Goal: Task Accomplishment & Management: Complete application form

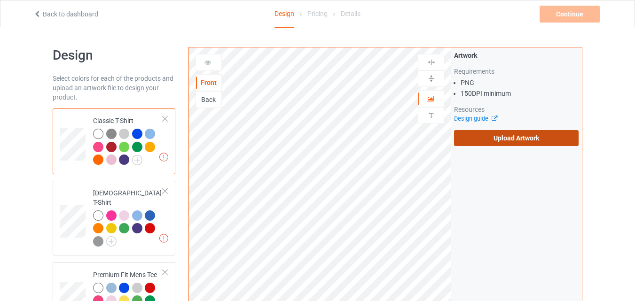
click at [492, 139] on label "Upload Artwork" at bounding box center [516, 138] width 125 height 16
click at [0, 0] on input "Upload Artwork" at bounding box center [0, 0] width 0 height 0
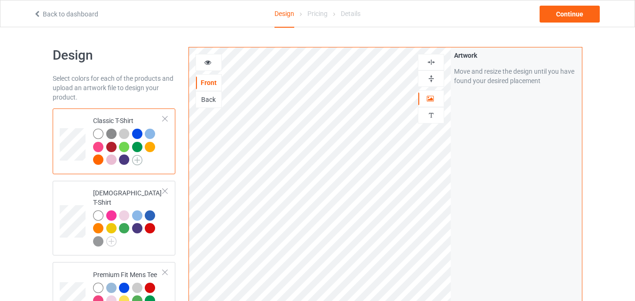
click at [140, 159] on img at bounding box center [137, 160] width 10 height 10
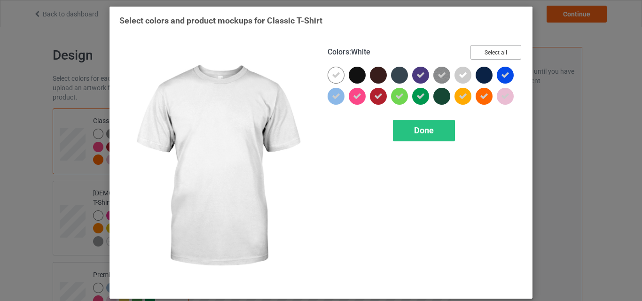
click at [491, 51] on button "Select all" at bounding box center [495, 52] width 51 height 15
click at [491, 51] on button "Reset to Default" at bounding box center [487, 52] width 68 height 15
click at [491, 51] on button "Select all" at bounding box center [495, 52] width 51 height 15
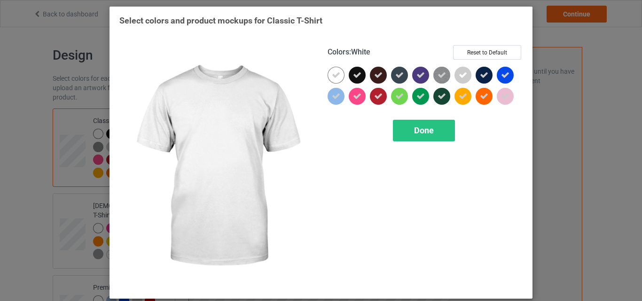
click at [340, 75] on div at bounding box center [336, 75] width 17 height 17
click at [340, 81] on div at bounding box center [338, 77] width 21 height 21
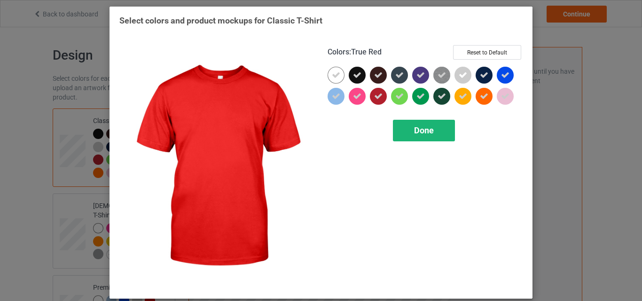
click at [409, 141] on div "Done" at bounding box center [424, 131] width 62 height 22
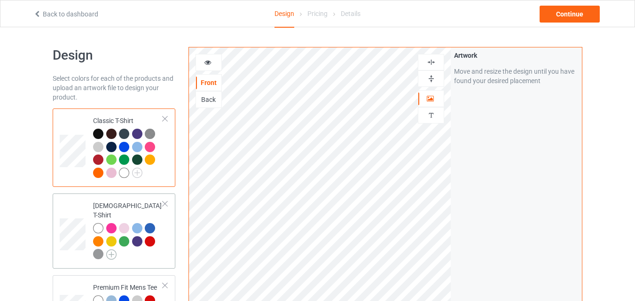
click at [110, 250] on img at bounding box center [111, 255] width 10 height 10
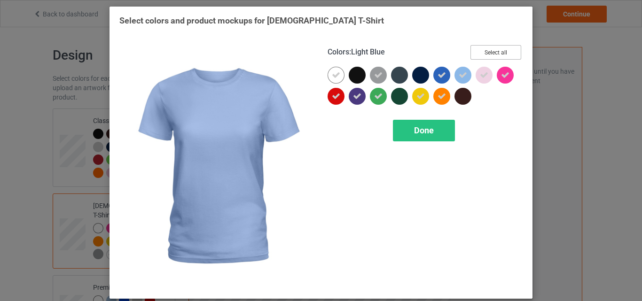
click at [501, 49] on button "Select all" at bounding box center [495, 52] width 51 height 15
click at [501, 49] on button "Reset to Default" at bounding box center [487, 52] width 68 height 15
click at [501, 49] on button "Select all" at bounding box center [495, 52] width 51 height 15
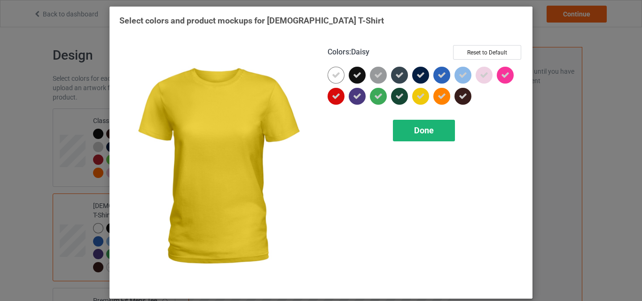
click at [417, 139] on div "Done" at bounding box center [424, 131] width 62 height 22
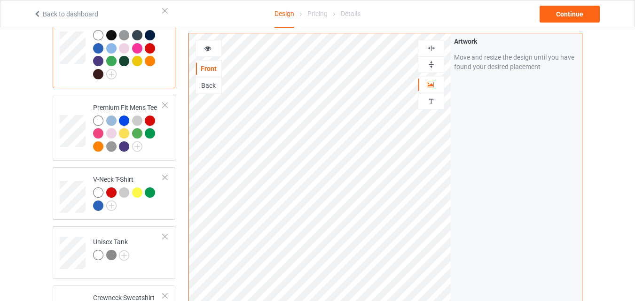
scroll to position [197, 0]
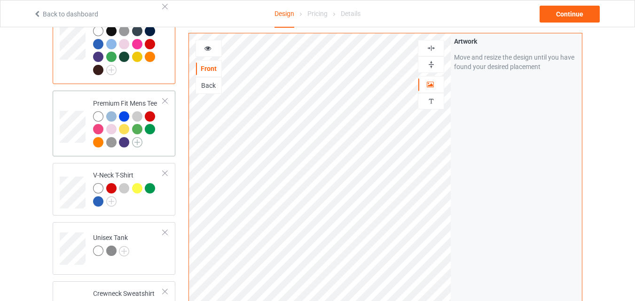
click at [140, 137] on img at bounding box center [137, 142] width 10 height 10
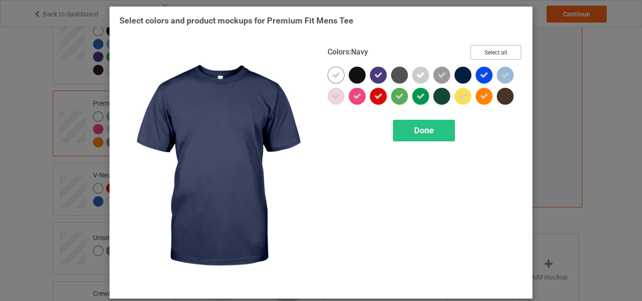
click at [498, 50] on button "Select all" at bounding box center [495, 52] width 51 height 15
click at [498, 50] on button "Reset to Default" at bounding box center [487, 52] width 68 height 15
click at [498, 50] on button "Select all" at bounding box center [495, 52] width 51 height 15
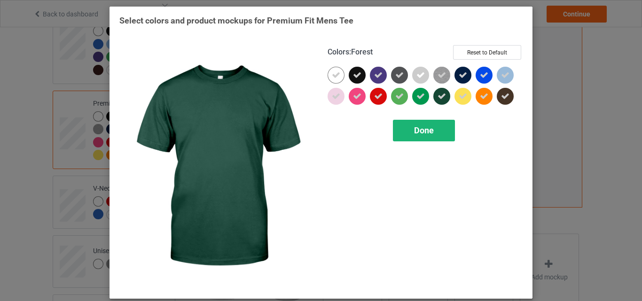
click at [418, 139] on div "Done" at bounding box center [424, 131] width 62 height 22
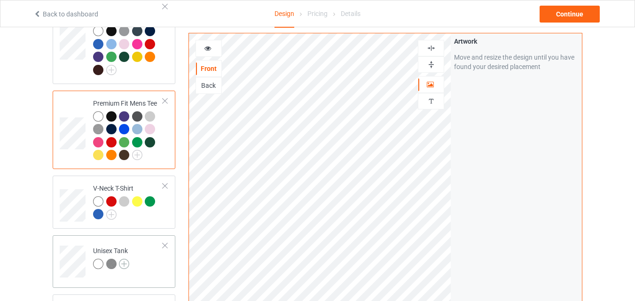
click at [124, 259] on img at bounding box center [124, 264] width 10 height 10
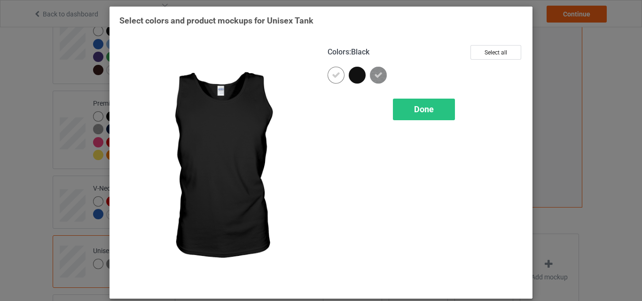
click at [351, 71] on div at bounding box center [357, 75] width 17 height 17
click at [415, 112] on span "Done" at bounding box center [424, 109] width 20 height 10
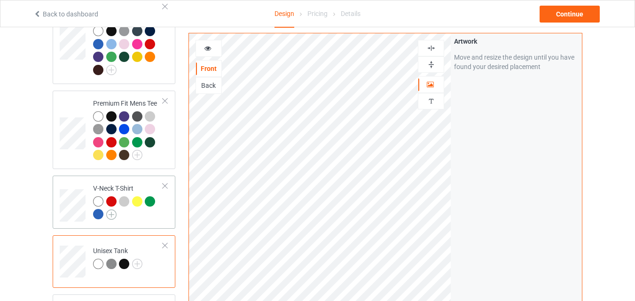
click at [111, 210] on img at bounding box center [111, 215] width 10 height 10
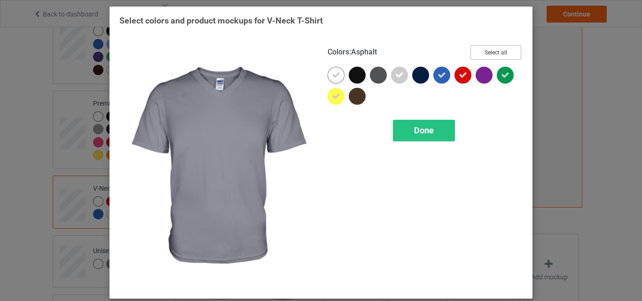
click at [486, 52] on button "Select all" at bounding box center [495, 52] width 51 height 15
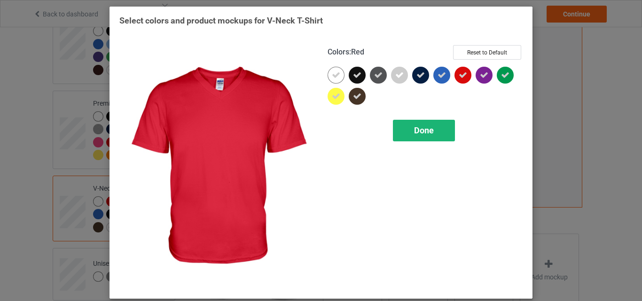
click at [429, 129] on span "Done" at bounding box center [424, 130] width 20 height 10
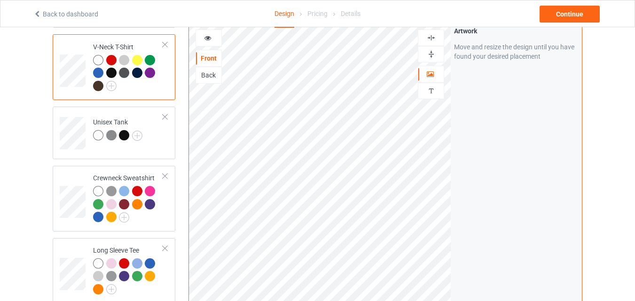
scroll to position [343, 0]
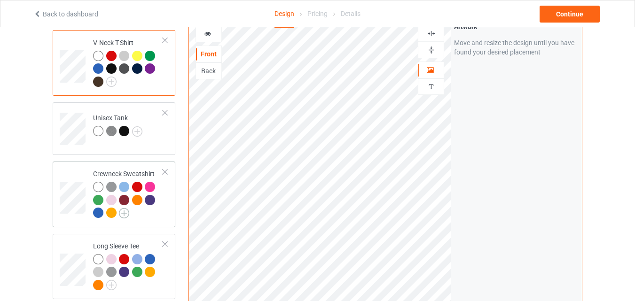
click at [125, 208] on img at bounding box center [124, 213] width 10 height 10
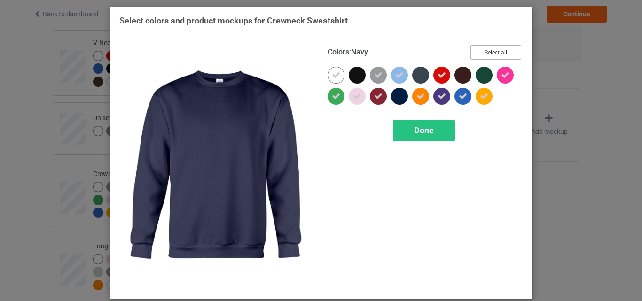
click at [504, 51] on button "Select all" at bounding box center [495, 52] width 51 height 15
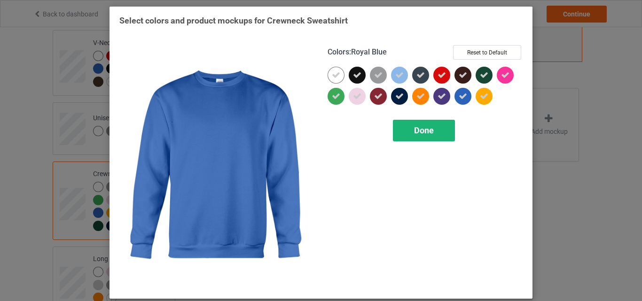
click at [414, 130] on span "Done" at bounding box center [424, 130] width 20 height 10
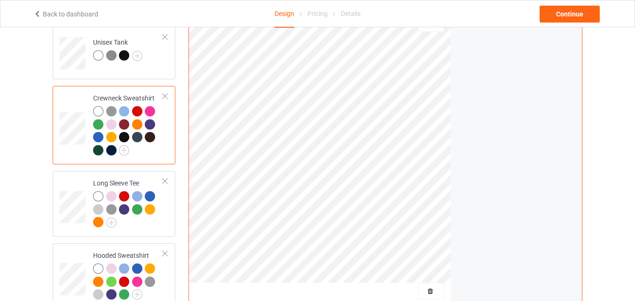
scroll to position [466, 0]
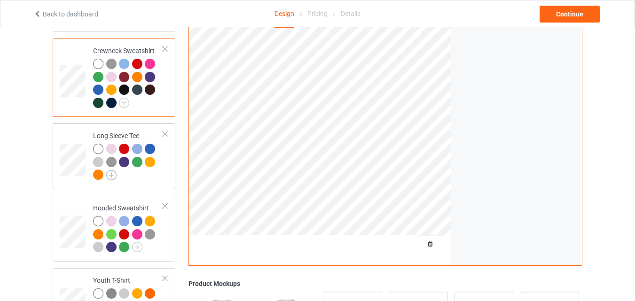
click at [110, 170] on img at bounding box center [111, 175] width 10 height 10
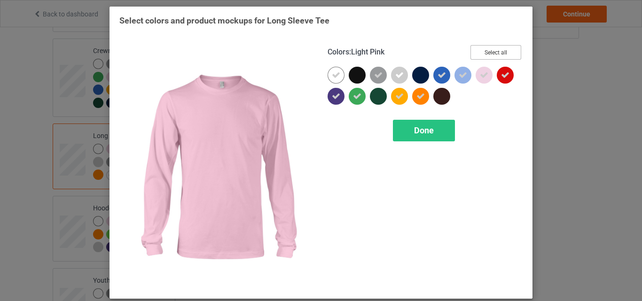
click at [494, 53] on button "Select all" at bounding box center [495, 52] width 51 height 15
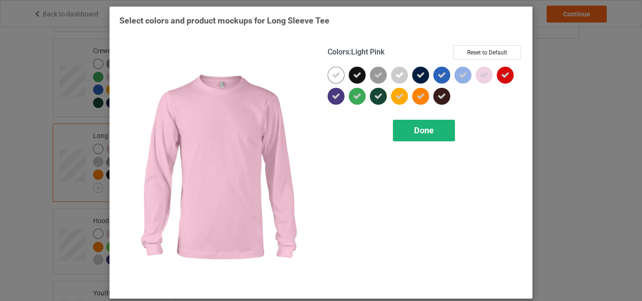
click at [421, 122] on div "Done" at bounding box center [424, 131] width 62 height 22
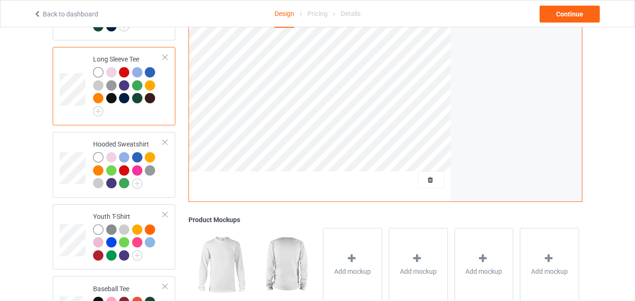
scroll to position [544, 0]
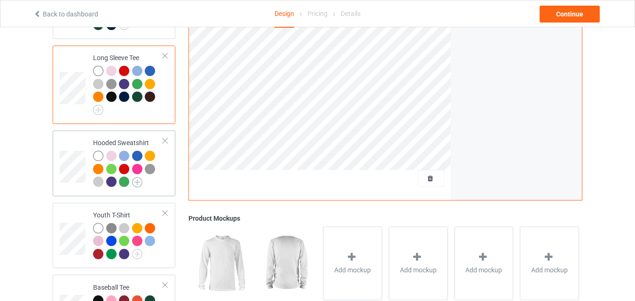
click at [140, 177] on img at bounding box center [137, 182] width 10 height 10
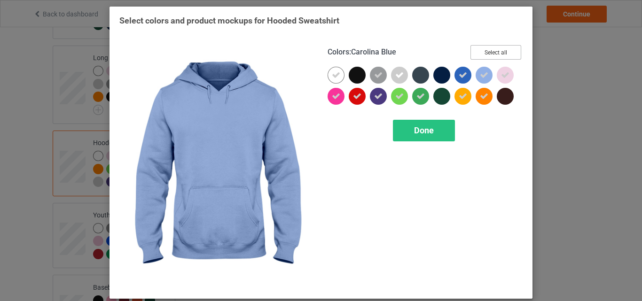
click at [495, 55] on button "Select all" at bounding box center [495, 52] width 51 height 15
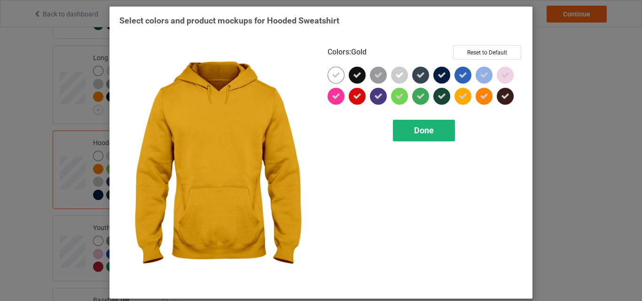
click at [436, 137] on div "Done" at bounding box center [424, 131] width 62 height 22
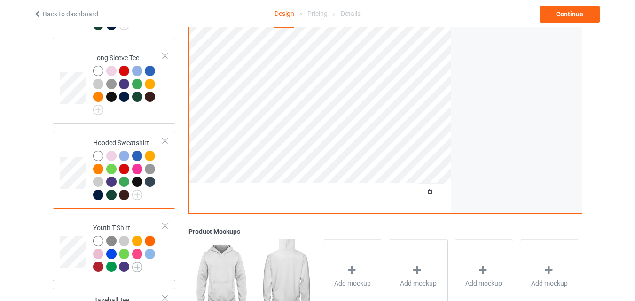
click at [137, 264] on img at bounding box center [137, 267] width 10 height 10
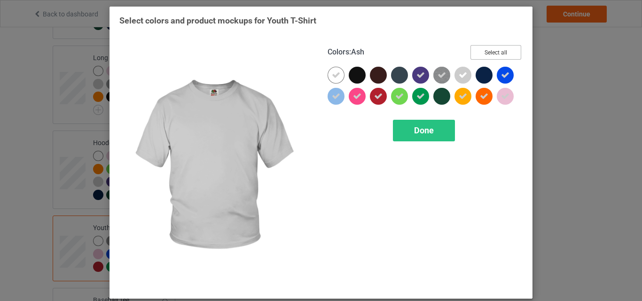
click at [503, 52] on button "Select all" at bounding box center [495, 52] width 51 height 15
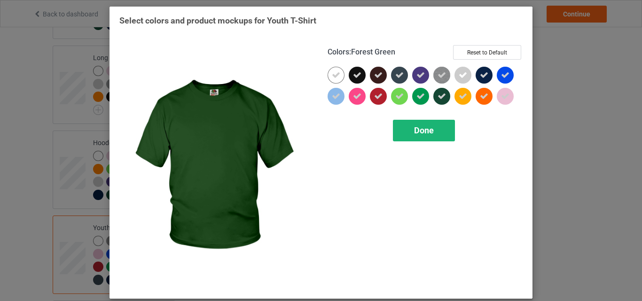
click at [423, 135] on span "Done" at bounding box center [424, 130] width 20 height 10
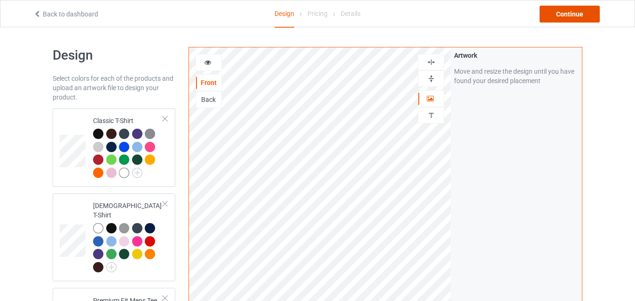
click at [572, 13] on div "Continue" at bounding box center [570, 14] width 60 height 17
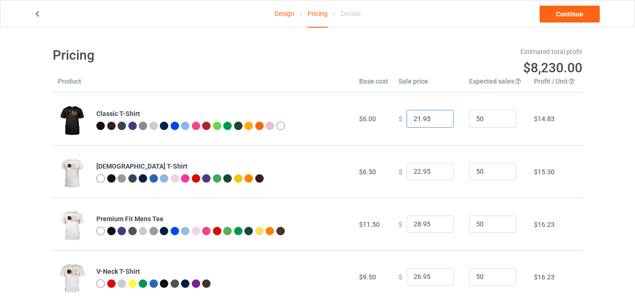
click at [437, 121] on input "21.95" at bounding box center [430, 119] width 47 height 18
click at [437, 121] on input "20.95" at bounding box center [430, 119] width 47 height 18
click at [437, 121] on input "19.95" at bounding box center [430, 119] width 47 height 18
click at [437, 121] on input "18.95" at bounding box center [430, 119] width 47 height 18
click at [437, 121] on input "17.95" at bounding box center [430, 119] width 47 height 18
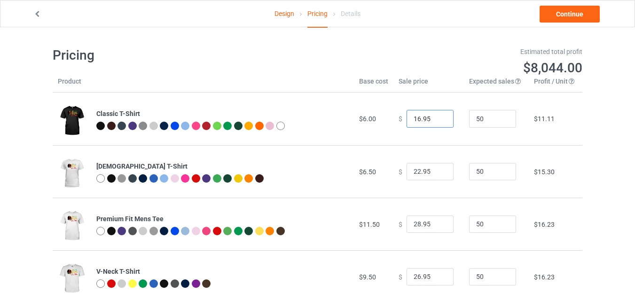
click at [437, 121] on input "16.95" at bounding box center [430, 119] width 47 height 18
click at [437, 121] on input "15.95" at bounding box center [430, 119] width 47 height 18
click at [437, 121] on input "14.95" at bounding box center [430, 119] width 47 height 18
type input "13.95"
click at [437, 121] on input "13.95" at bounding box center [430, 119] width 47 height 18
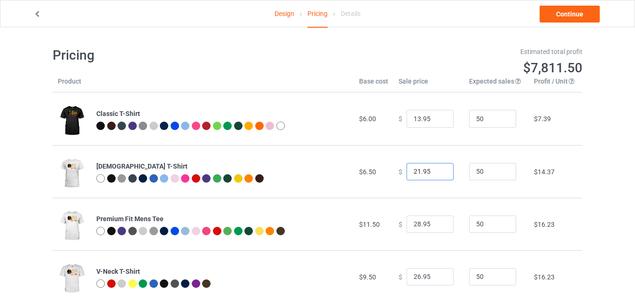
click at [438, 174] on input "21.95" at bounding box center [430, 172] width 47 height 18
click at [438, 174] on input "20.95" at bounding box center [430, 172] width 47 height 18
click at [438, 174] on input "19.95" at bounding box center [430, 172] width 47 height 18
click at [438, 174] on input "18.95" at bounding box center [430, 172] width 47 height 18
click at [438, 174] on input "17.95" at bounding box center [430, 172] width 47 height 18
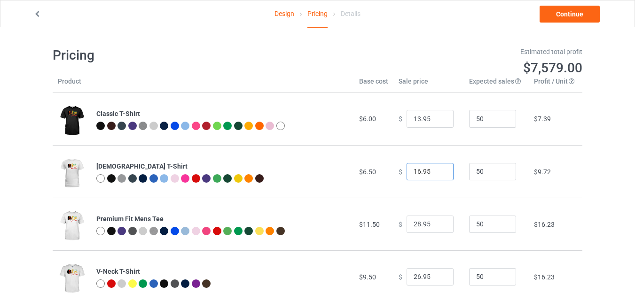
click at [438, 174] on input "16.95" at bounding box center [430, 172] width 47 height 18
click at [438, 174] on input "15.95" at bounding box center [430, 172] width 47 height 18
click at [438, 174] on input "14.95" at bounding box center [430, 172] width 47 height 18
click at [438, 174] on input "13.95" at bounding box center [430, 172] width 47 height 18
type input "12.95"
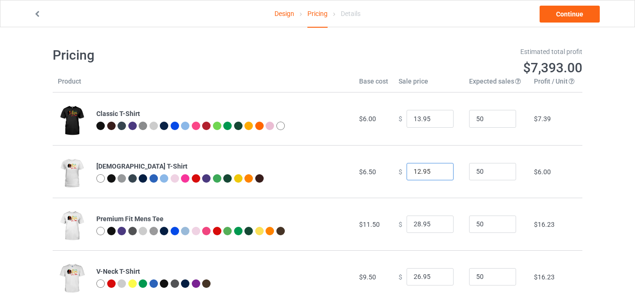
click at [438, 174] on input "12.95" at bounding box center [430, 172] width 47 height 18
click at [438, 121] on input "12.95" at bounding box center [430, 119] width 47 height 18
click at [422, 118] on input "12.95" at bounding box center [430, 119] width 47 height 18
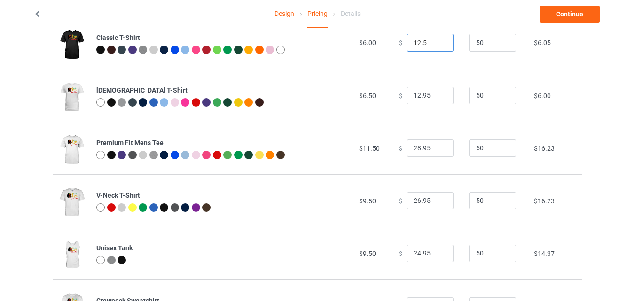
scroll to position [93, 0]
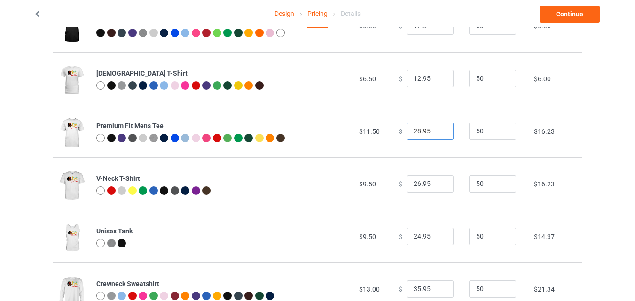
type input "12.50"
click at [439, 133] on input "27.95" at bounding box center [430, 132] width 47 height 18
click at [439, 133] on input "26.95" at bounding box center [430, 132] width 47 height 18
click at [439, 133] on input "25.95" at bounding box center [430, 132] width 47 height 18
click at [439, 133] on input "24.95" at bounding box center [430, 132] width 47 height 18
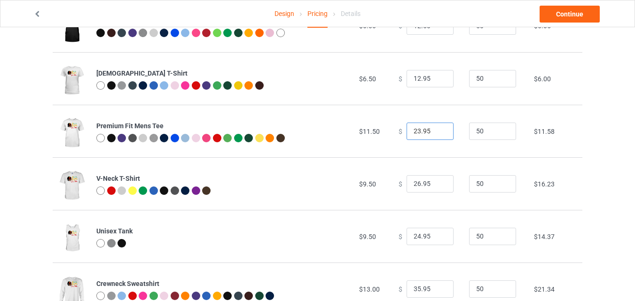
click at [439, 133] on input "23.95" at bounding box center [430, 132] width 47 height 18
click at [439, 133] on input "22.95" at bounding box center [430, 132] width 47 height 18
click at [439, 133] on input "21.95" at bounding box center [430, 132] width 47 height 18
click at [439, 133] on input "20.95" at bounding box center [430, 132] width 47 height 18
click at [439, 133] on input "19.95" at bounding box center [430, 132] width 47 height 18
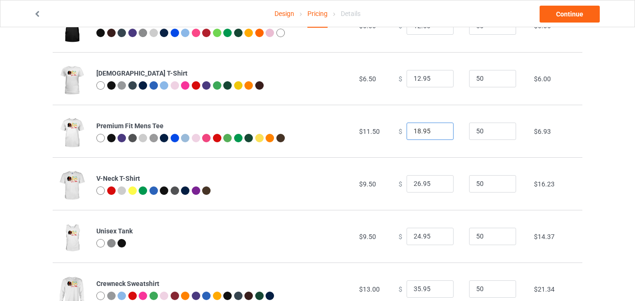
type input "18.95"
click at [439, 133] on input "18.95" at bounding box center [430, 132] width 47 height 18
click at [437, 186] on input "25.95" at bounding box center [430, 184] width 47 height 18
click at [437, 186] on input "24.95" at bounding box center [430, 184] width 47 height 18
click at [437, 186] on input "23.95" at bounding box center [430, 184] width 47 height 18
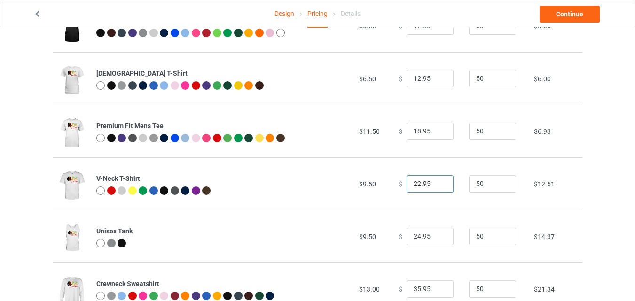
click at [437, 186] on input "22.95" at bounding box center [430, 184] width 47 height 18
click at [437, 186] on input "21.95" at bounding box center [430, 184] width 47 height 18
click at [437, 186] on input "20.95" at bounding box center [430, 184] width 47 height 18
click at [437, 186] on input "19.95" at bounding box center [430, 184] width 47 height 18
click at [437, 186] on input "18.95" at bounding box center [430, 184] width 47 height 18
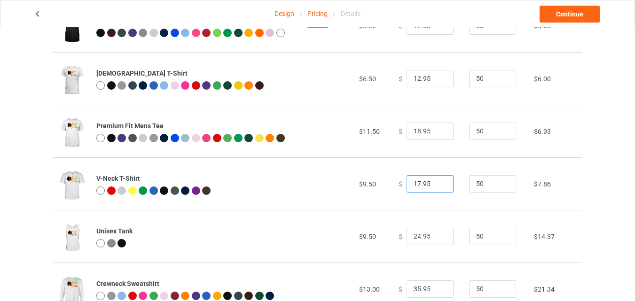
click at [437, 186] on input "17.95" at bounding box center [430, 184] width 47 height 18
type input "16.95"
click at [437, 186] on input "16.95" at bounding box center [430, 184] width 47 height 18
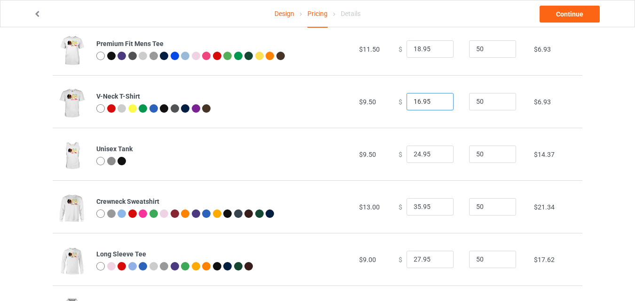
scroll to position [188, 0]
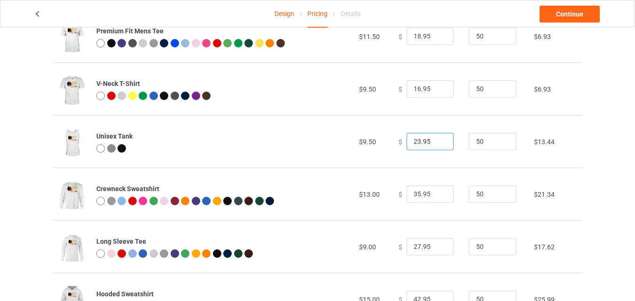
click at [438, 145] on input "23.95" at bounding box center [430, 142] width 47 height 18
click at [438, 145] on input "21.95" at bounding box center [430, 142] width 47 height 18
click at [438, 145] on input "20.95" at bounding box center [430, 142] width 47 height 18
click at [438, 145] on input "19.95" at bounding box center [430, 142] width 47 height 18
click at [438, 145] on input "18.95" at bounding box center [430, 142] width 47 height 18
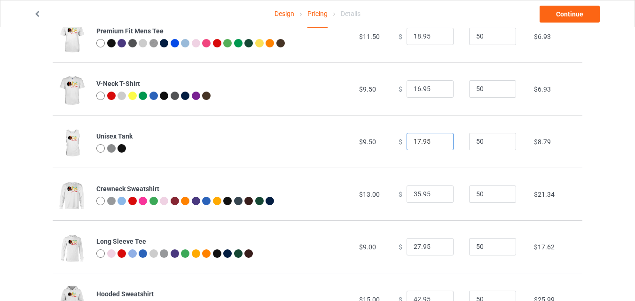
click at [438, 145] on input "17.95" at bounding box center [430, 142] width 47 height 18
click at [438, 145] on input "16.95" at bounding box center [430, 142] width 47 height 18
type input "15.95"
click at [438, 145] on input "15.95" at bounding box center [430, 142] width 47 height 18
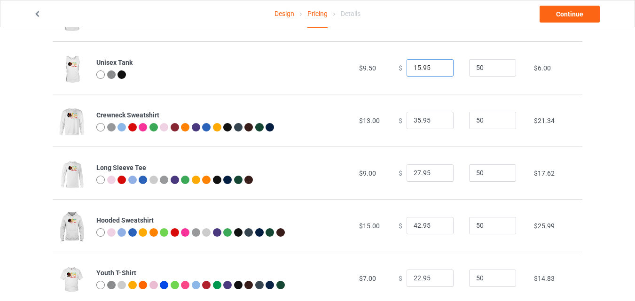
scroll to position [265, 0]
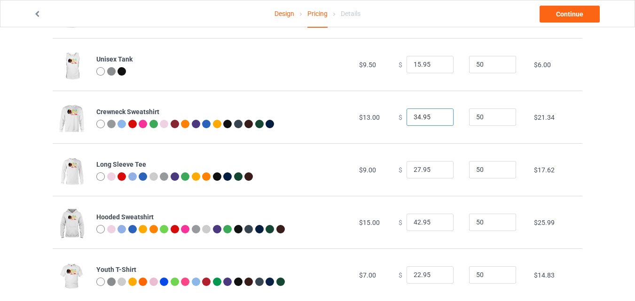
click at [437, 119] on input "34.95" at bounding box center [430, 118] width 47 height 18
click at [437, 119] on input "33.95" at bounding box center [430, 118] width 47 height 18
click at [437, 119] on input "32.95" at bounding box center [430, 118] width 47 height 18
click at [437, 119] on input "31.95" at bounding box center [430, 118] width 47 height 18
click at [437, 119] on input "30.95" at bounding box center [430, 118] width 47 height 18
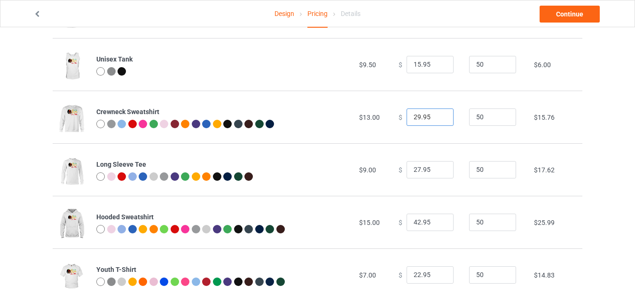
click at [437, 119] on input "29.95" at bounding box center [430, 118] width 47 height 18
click at [437, 119] on input "28.95" at bounding box center [430, 118] width 47 height 18
click at [437, 119] on input "27.95" at bounding box center [430, 118] width 47 height 18
click at [437, 119] on input "26.95" at bounding box center [430, 118] width 47 height 18
click at [437, 119] on input "25.95" at bounding box center [430, 118] width 47 height 18
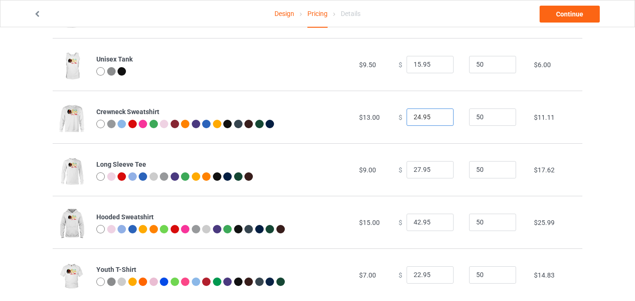
click at [437, 119] on input "24.95" at bounding box center [430, 118] width 47 height 18
click at [437, 119] on input "23.95" at bounding box center [430, 118] width 47 height 18
click at [437, 119] on input "22.95" at bounding box center [430, 118] width 47 height 18
click at [437, 119] on input "21.95" at bounding box center [430, 118] width 47 height 18
click at [437, 119] on input "20.95" at bounding box center [430, 118] width 47 height 18
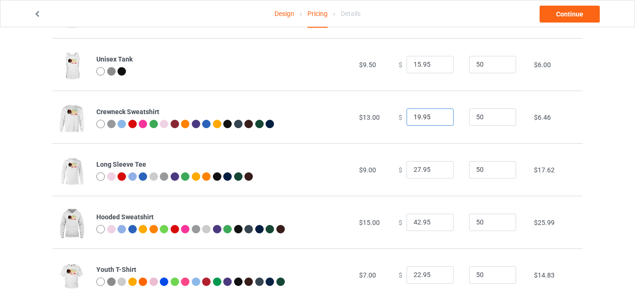
type input "19.95"
click at [437, 119] on input "19.95" at bounding box center [430, 118] width 47 height 18
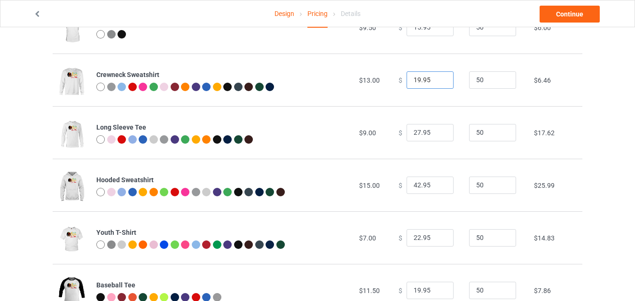
scroll to position [308, 0]
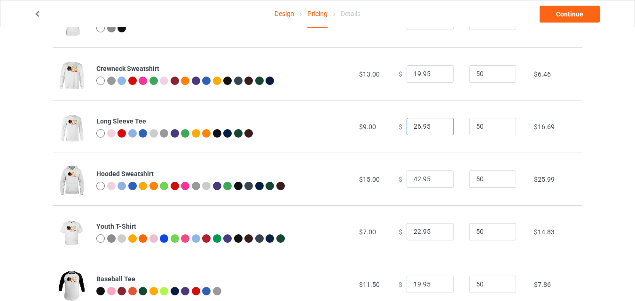
click at [437, 130] on input "26.95" at bounding box center [430, 127] width 47 height 18
click at [437, 130] on input "25.95" at bounding box center [430, 127] width 47 height 18
click at [437, 130] on input "24.95" at bounding box center [430, 127] width 47 height 18
click at [437, 130] on input "23.95" at bounding box center [430, 127] width 47 height 18
click at [437, 130] on input "22.95" at bounding box center [430, 127] width 47 height 18
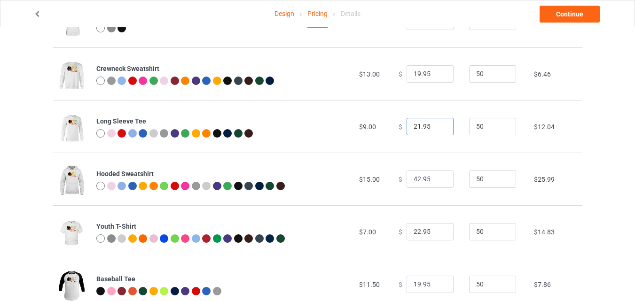
click at [437, 130] on input "21.95" at bounding box center [430, 127] width 47 height 18
click at [437, 130] on input "20.95" at bounding box center [430, 127] width 47 height 18
click at [437, 130] on input "19.95" at bounding box center [430, 127] width 47 height 18
click at [437, 130] on input "18.95" at bounding box center [430, 127] width 47 height 18
click at [437, 130] on input "17.95" at bounding box center [430, 127] width 47 height 18
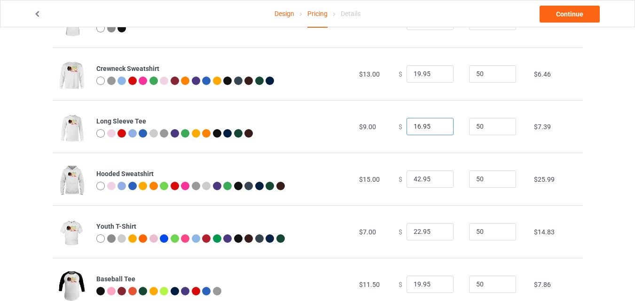
click at [437, 130] on input "16.95" at bounding box center [430, 127] width 47 height 18
type input "15.95"
click at [437, 130] on input "15.95" at bounding box center [430, 127] width 47 height 18
click at [439, 183] on input "41.95" at bounding box center [430, 180] width 47 height 18
click at [439, 183] on input "40.95" at bounding box center [430, 180] width 47 height 18
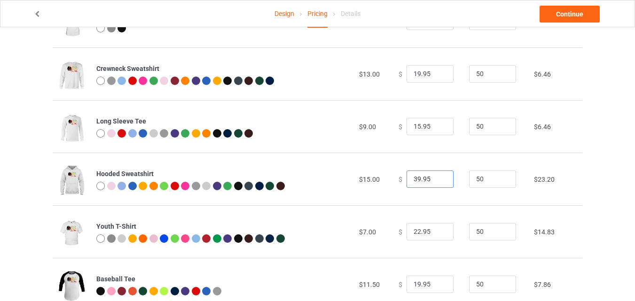
click at [439, 183] on input "39.95" at bounding box center [430, 180] width 47 height 18
click at [439, 183] on input "38.95" at bounding box center [430, 180] width 47 height 18
click at [439, 183] on input "37.95" at bounding box center [430, 180] width 47 height 18
click at [439, 183] on input "36.95" at bounding box center [430, 180] width 47 height 18
click at [439, 183] on input "35.95" at bounding box center [430, 180] width 47 height 18
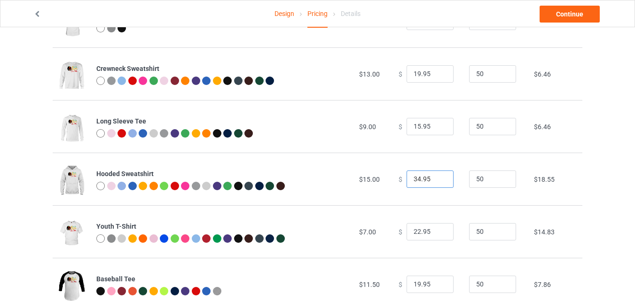
click at [439, 183] on input "34.95" at bounding box center [430, 180] width 47 height 18
click at [439, 183] on input "33.95" at bounding box center [430, 180] width 47 height 18
click at [439, 183] on input "31.95" at bounding box center [430, 180] width 47 height 18
click at [439, 183] on input "30.95" at bounding box center [430, 180] width 47 height 18
click at [439, 183] on input "29.95" at bounding box center [430, 180] width 47 height 18
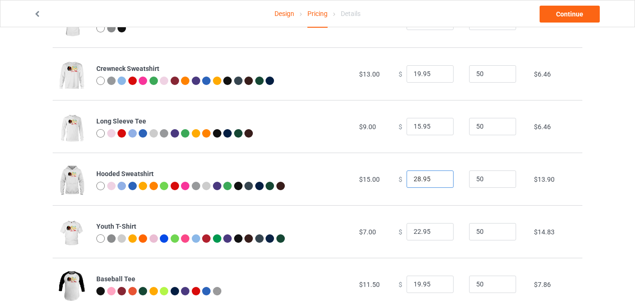
click at [439, 183] on input "28.95" at bounding box center [430, 180] width 47 height 18
click at [439, 183] on input "27.95" at bounding box center [430, 180] width 47 height 18
click at [439, 183] on input "26.95" at bounding box center [430, 180] width 47 height 18
click at [439, 183] on input "25.95" at bounding box center [430, 180] width 47 height 18
click at [439, 183] on input "24.95" at bounding box center [430, 180] width 47 height 18
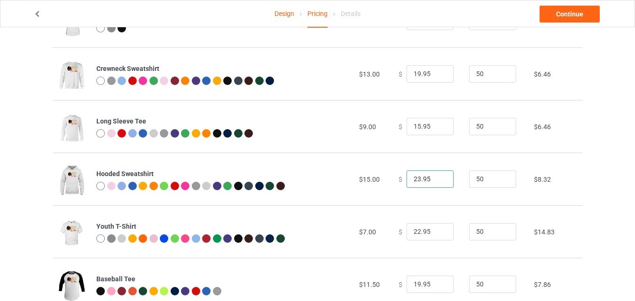
click at [439, 183] on input "23.95" at bounding box center [430, 180] width 47 height 18
type input "22.95"
click at [439, 183] on input "22.95" at bounding box center [430, 180] width 47 height 18
type input "16.95"
click at [437, 125] on input "16.95" at bounding box center [430, 127] width 47 height 18
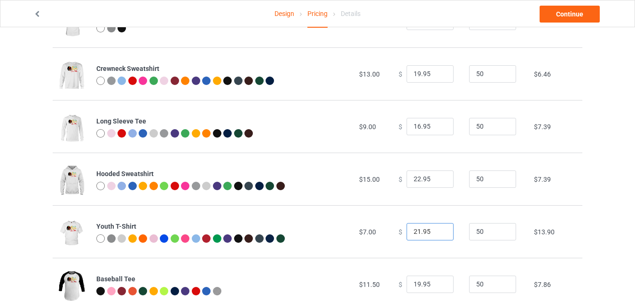
click at [436, 234] on input "21.95" at bounding box center [430, 232] width 47 height 18
click at [436, 234] on input "20.95" at bounding box center [430, 232] width 47 height 18
click at [436, 234] on input "19.95" at bounding box center [430, 232] width 47 height 18
click at [436, 234] on input "18.95" at bounding box center [430, 232] width 47 height 18
click at [436, 234] on input "17.95" at bounding box center [430, 232] width 47 height 18
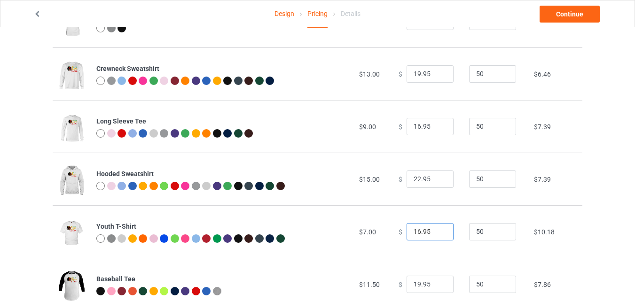
click at [436, 234] on input "16.95" at bounding box center [430, 232] width 47 height 18
click at [436, 234] on input "15.95" at bounding box center [430, 232] width 47 height 18
type input "14.95"
click at [436, 234] on input "14.95" at bounding box center [430, 232] width 47 height 18
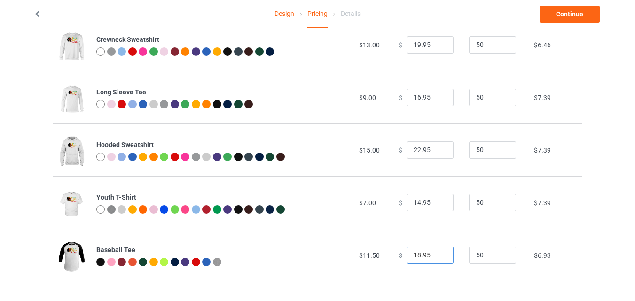
type input "18.95"
click at [439, 259] on input "18.95" at bounding box center [430, 256] width 47 height 18
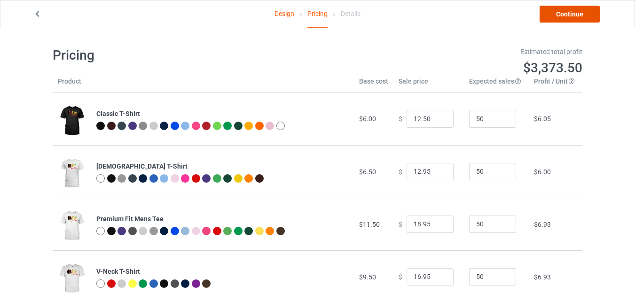
click at [558, 16] on link "Continue" at bounding box center [570, 14] width 60 height 17
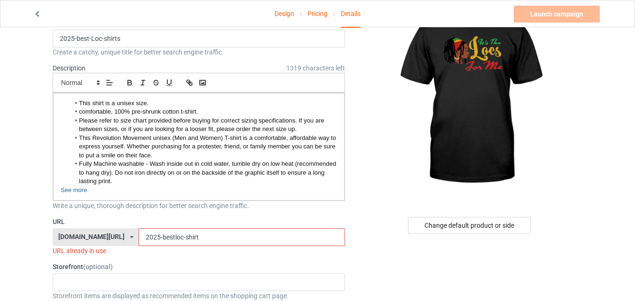
scroll to position [57, 0]
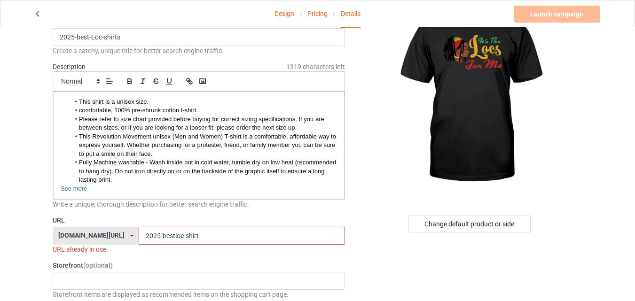
click at [188, 237] on input "2025-bestloc-shirt" at bounding box center [242, 236] width 206 height 18
click at [180, 237] on input "2025-bestloc-shirt" at bounding box center [242, 236] width 206 height 18
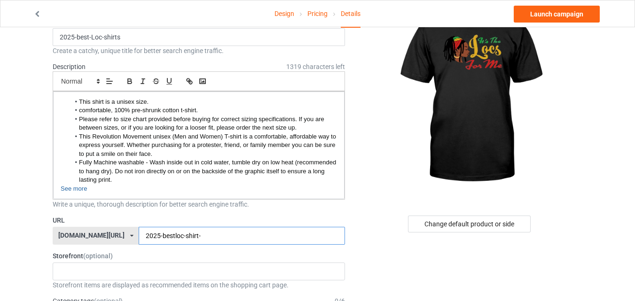
scroll to position [0, 0]
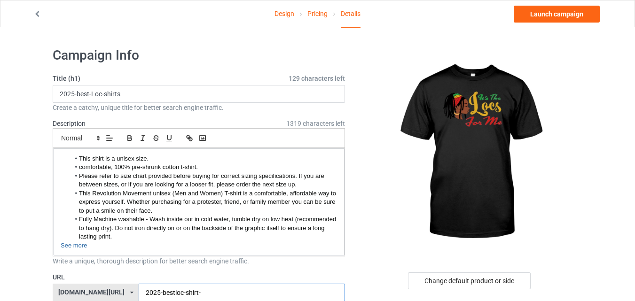
type input "2025-bestloc-shirt-"
click at [286, 14] on link "Design" at bounding box center [284, 13] width 20 height 26
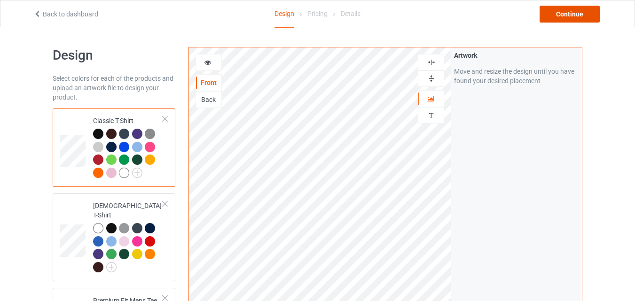
click at [569, 11] on div "Continue" at bounding box center [570, 14] width 60 height 17
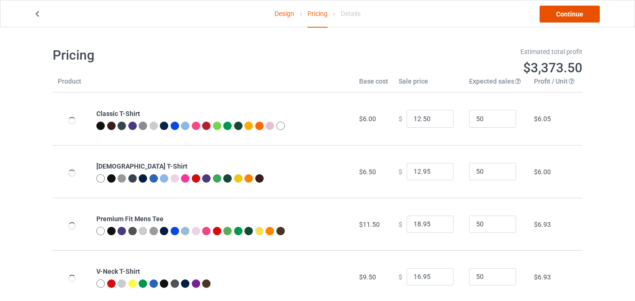
click at [569, 11] on link "Continue" at bounding box center [570, 14] width 60 height 17
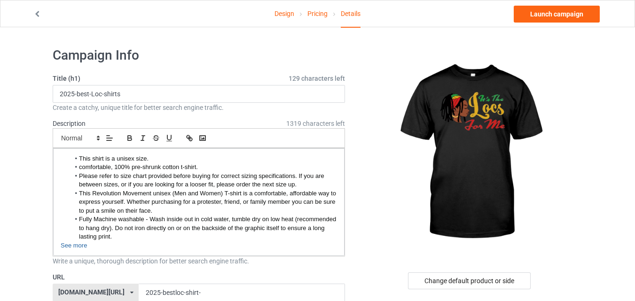
scroll to position [23, 0]
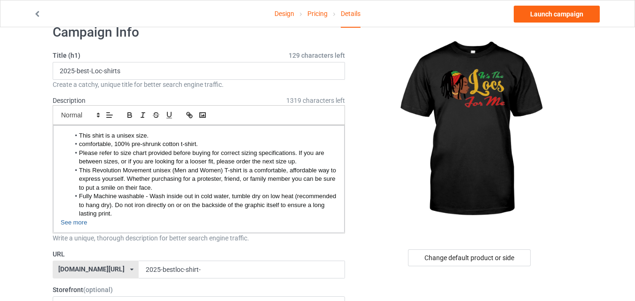
click at [283, 15] on link "Design" at bounding box center [284, 13] width 20 height 26
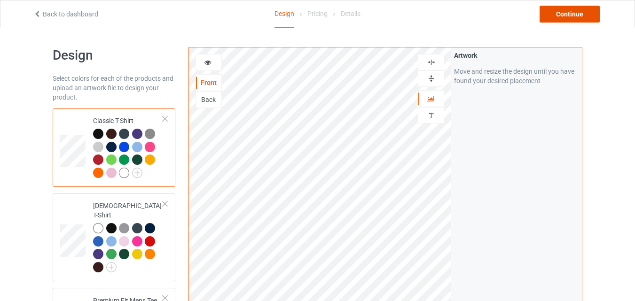
click at [582, 15] on div "Continue" at bounding box center [570, 14] width 60 height 17
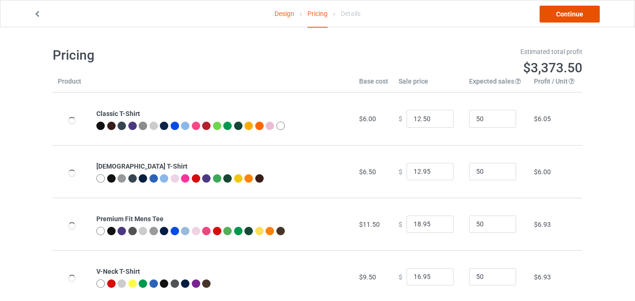
click at [582, 15] on link "Continue" at bounding box center [570, 14] width 60 height 17
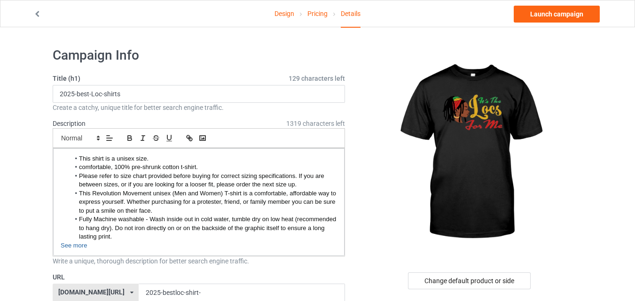
click at [285, 15] on link "Design" at bounding box center [284, 13] width 20 height 26
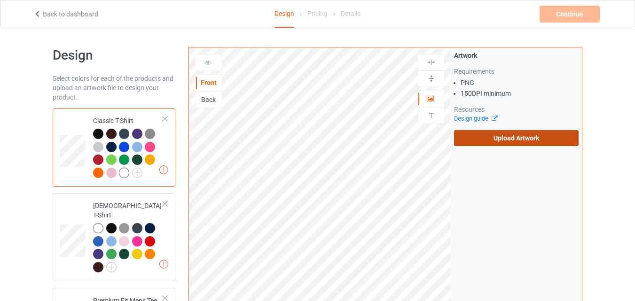
click at [484, 146] on label "Upload Artwork" at bounding box center [516, 138] width 125 height 16
click at [0, 0] on input "Upload Artwork" at bounding box center [0, 0] width 0 height 0
click at [479, 141] on label "Upload Artwork" at bounding box center [516, 138] width 125 height 16
click at [0, 0] on input "Upload Artwork" at bounding box center [0, 0] width 0 height 0
click at [522, 138] on label "Upload Artwork" at bounding box center [516, 138] width 125 height 16
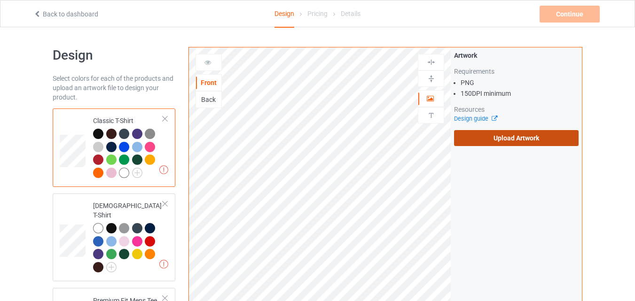
click at [0, 0] on input "Upload Artwork" at bounding box center [0, 0] width 0 height 0
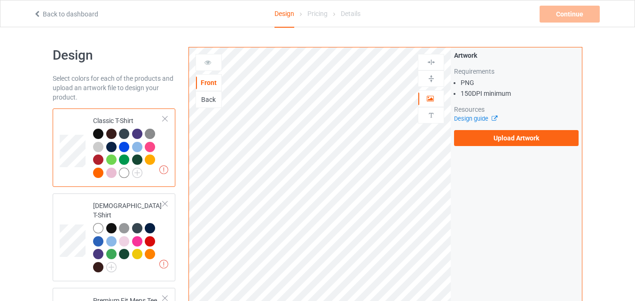
click at [499, 148] on div "Artwork Requirements PNG 150 DPI minimum Resources Design guide Upload Artwork" at bounding box center [516, 98] width 131 height 102
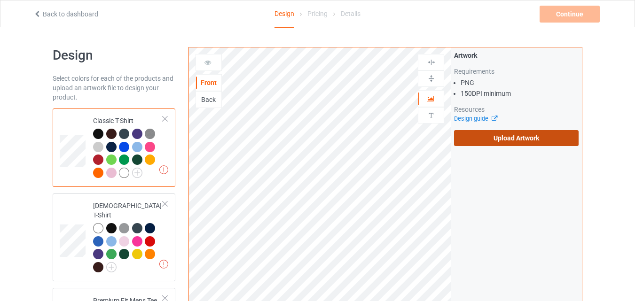
click at [512, 138] on label "Upload Artwork" at bounding box center [516, 138] width 125 height 16
click at [0, 0] on input "Upload Artwork" at bounding box center [0, 0] width 0 height 0
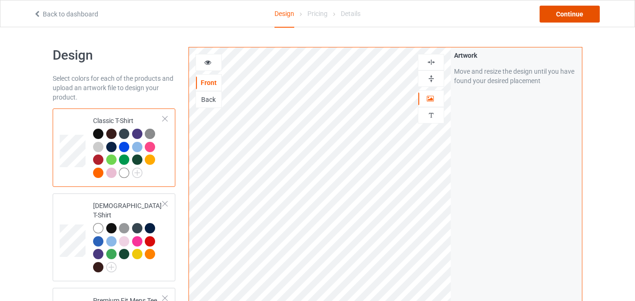
click at [579, 9] on div "Continue" at bounding box center [570, 14] width 60 height 17
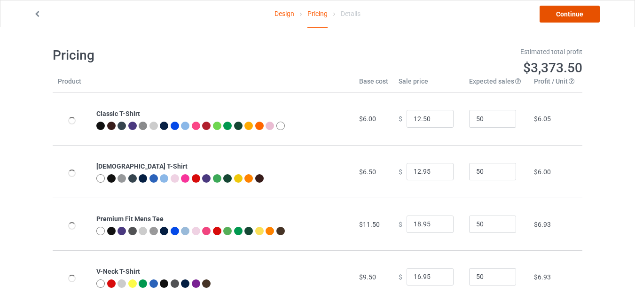
click at [579, 9] on link "Continue" at bounding box center [570, 14] width 60 height 17
